Goal: Task Accomplishment & Management: Use online tool/utility

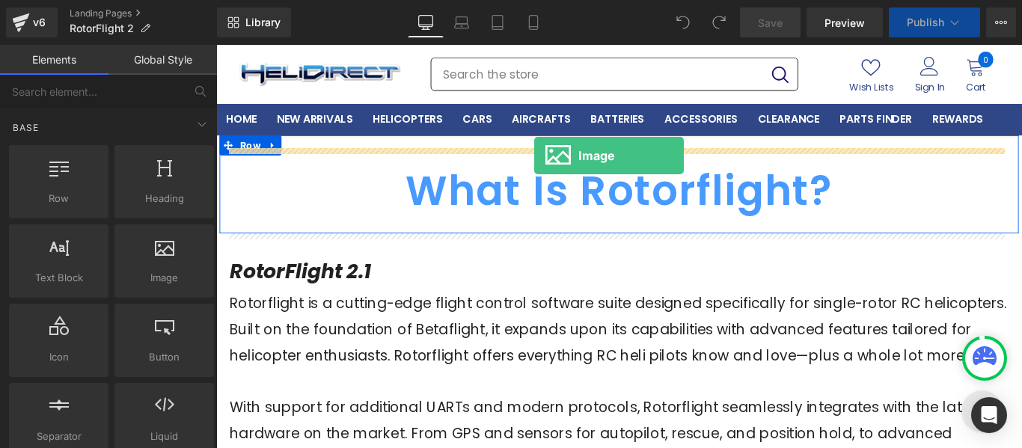
drag, startPoint x: 366, startPoint y: 311, endPoint x: 574, endPoint y: 169, distance: 251.9
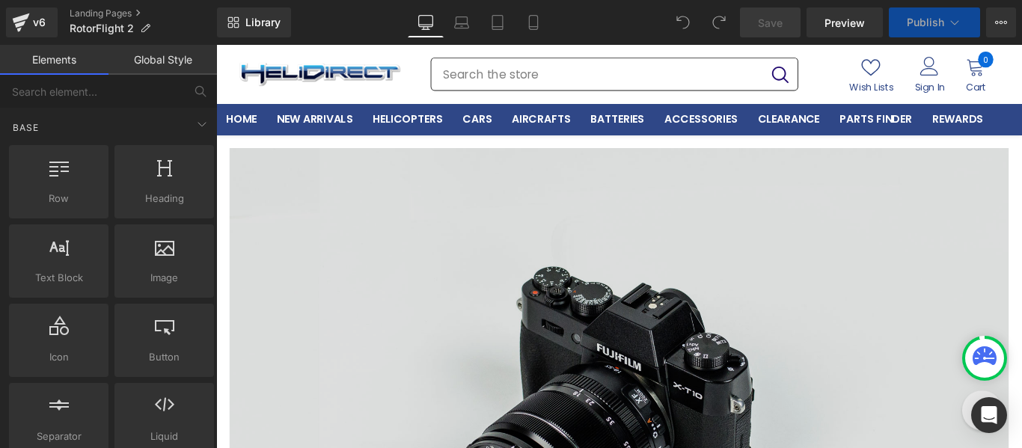
scroll to position [224, 0]
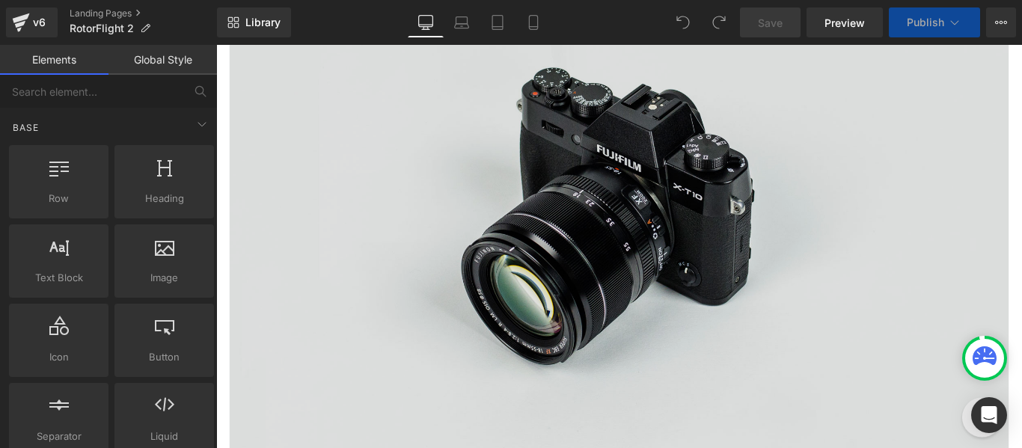
click at [644, 237] on img at bounding box center [668, 226] width 875 height 580
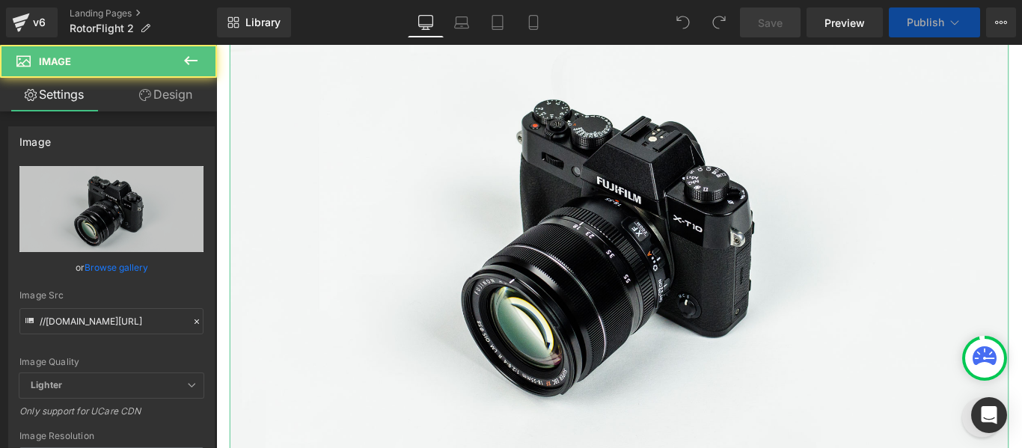
click at [136, 221] on link "Replace Image" at bounding box center [111, 209] width 184 height 86
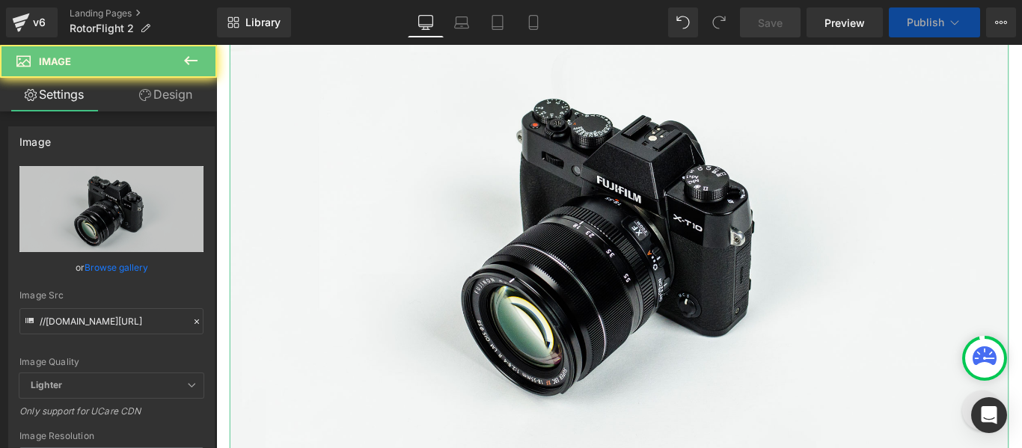
type input "C:\fakepath\arktos_video_cover_image_web_site_home_page.webp"
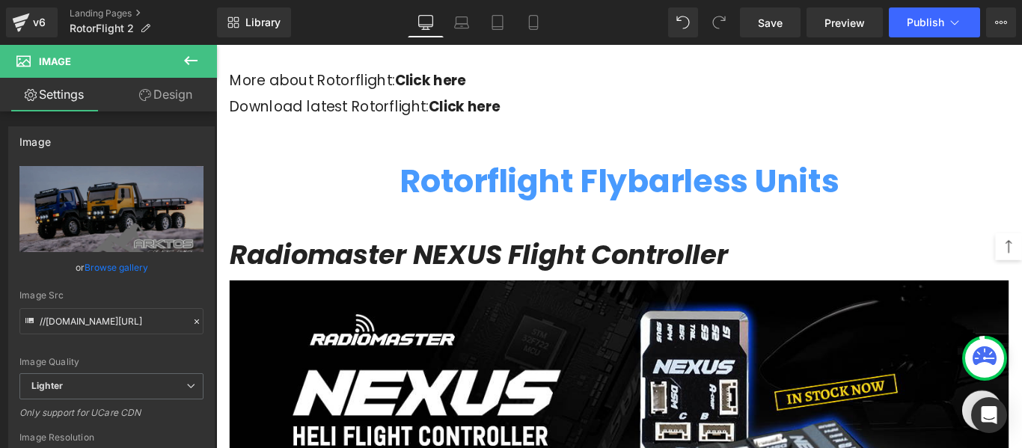
scroll to position [1272, 0]
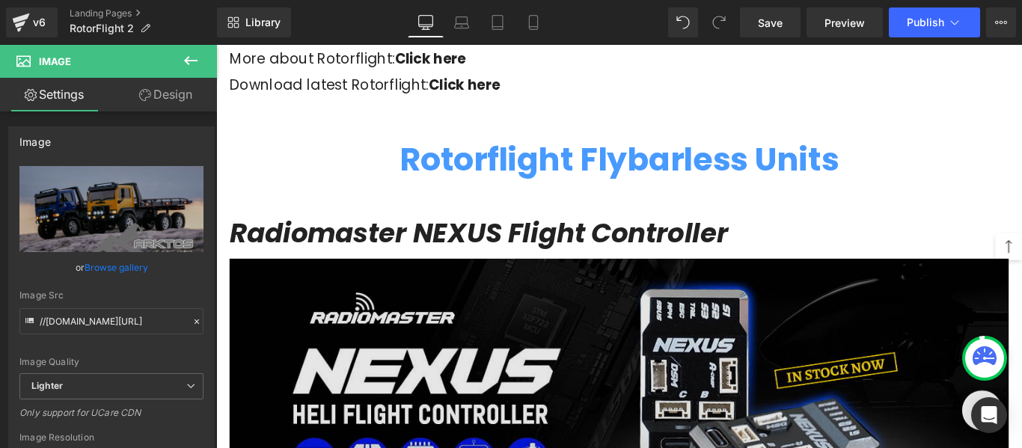
drag, startPoint x: 657, startPoint y: 347, endPoint x: 649, endPoint y: 328, distance: 21.4
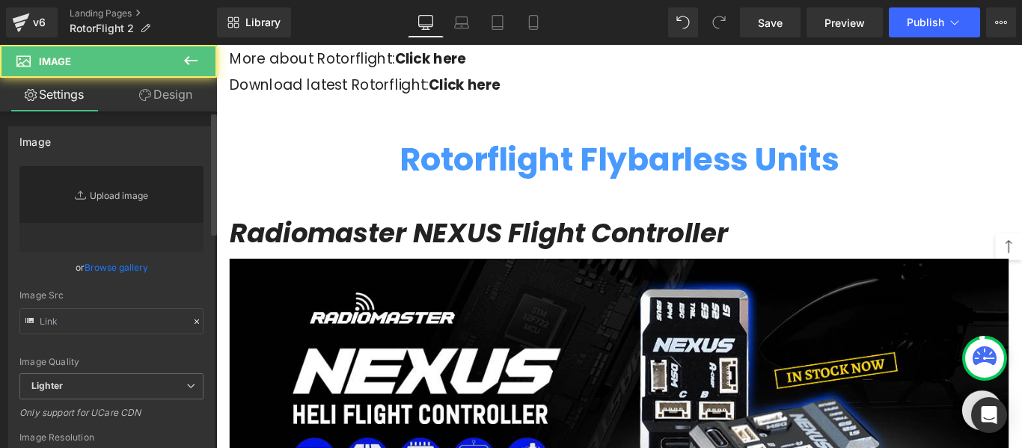
click at [0, 0] on icon "Replace Image" at bounding box center [0, 0] width 0 height 0
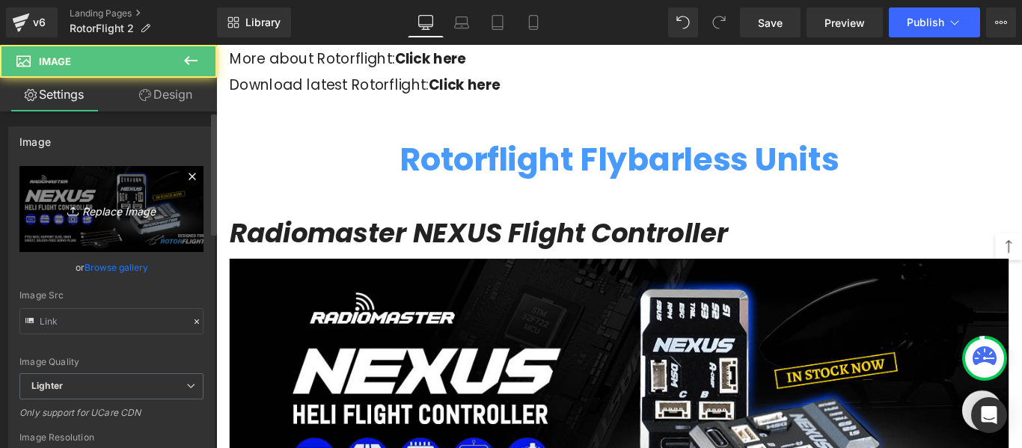
type input "C:\fakepath\arktos_video_cover_image_web_site_home_page.webp"
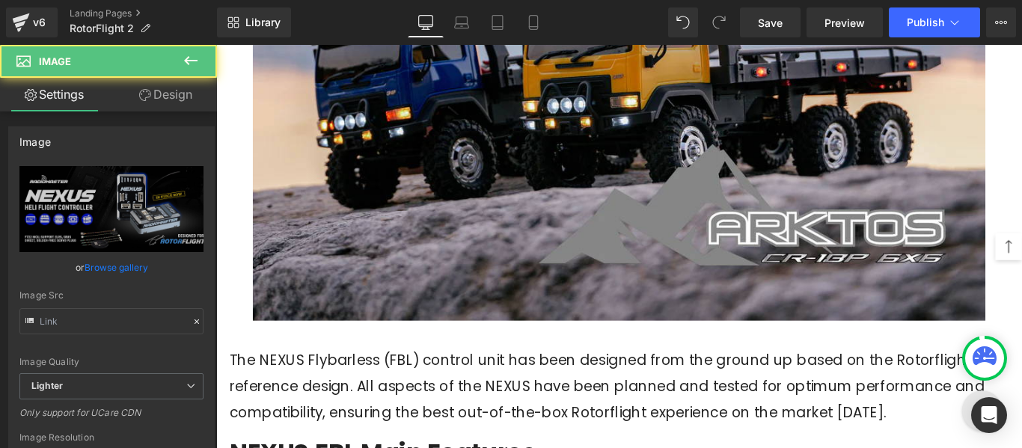
scroll to position [1945, 0]
